Goal: Transaction & Acquisition: Purchase product/service

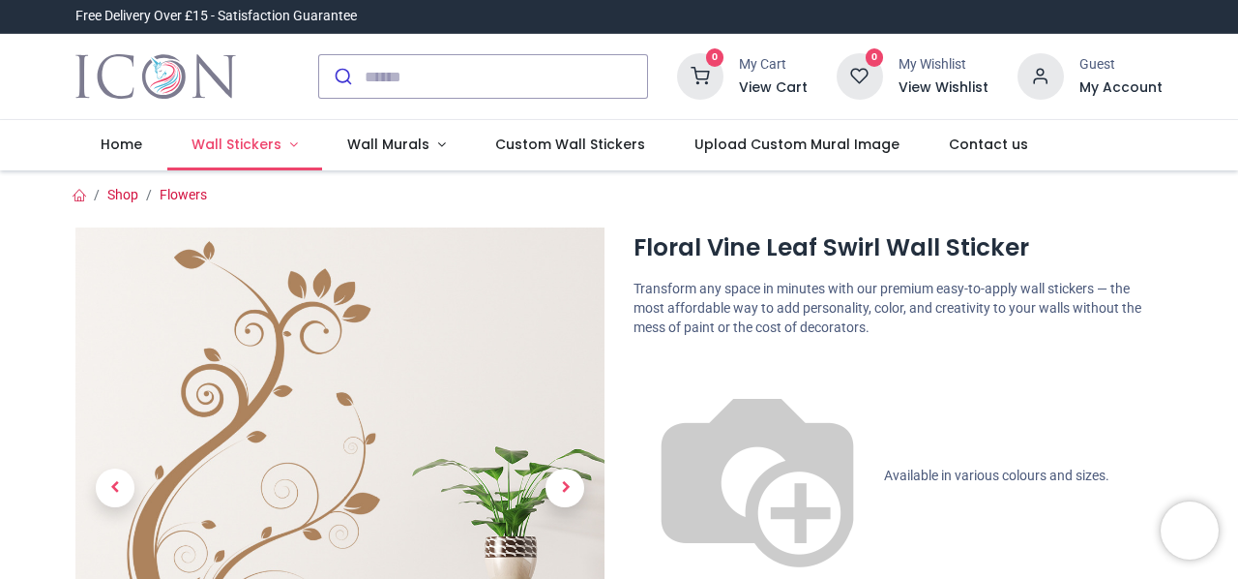
click at [252, 149] on span "Wall Stickers" at bounding box center [237, 143] width 90 height 19
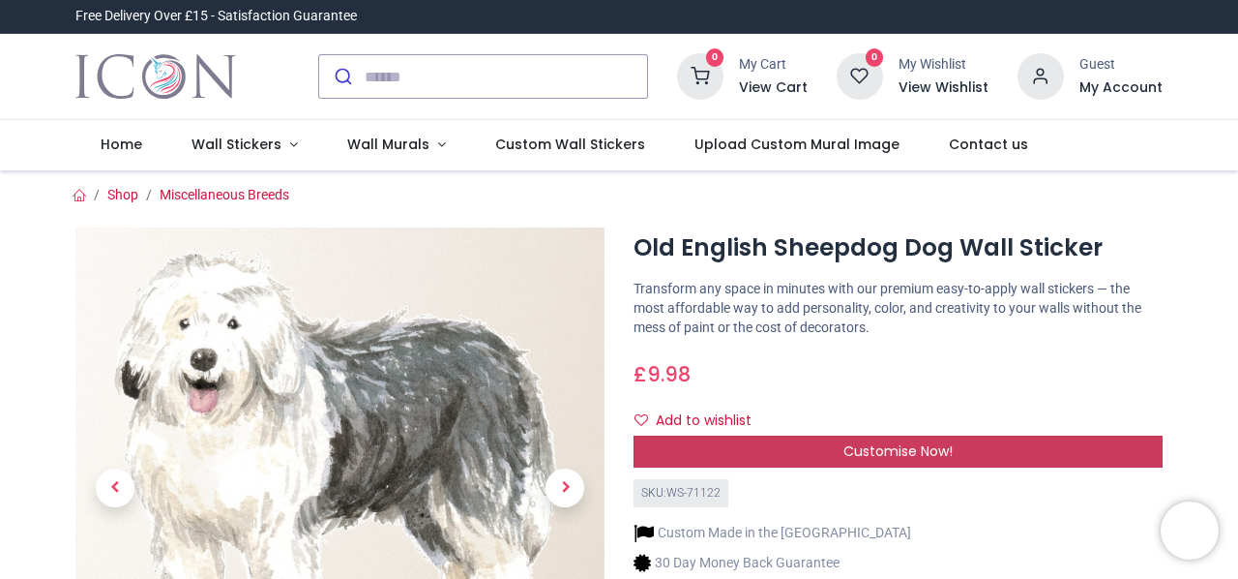
click at [865, 441] on span "Customise Now!" at bounding box center [898, 450] width 109 height 19
